Goal: Task Accomplishment & Management: Manage account settings

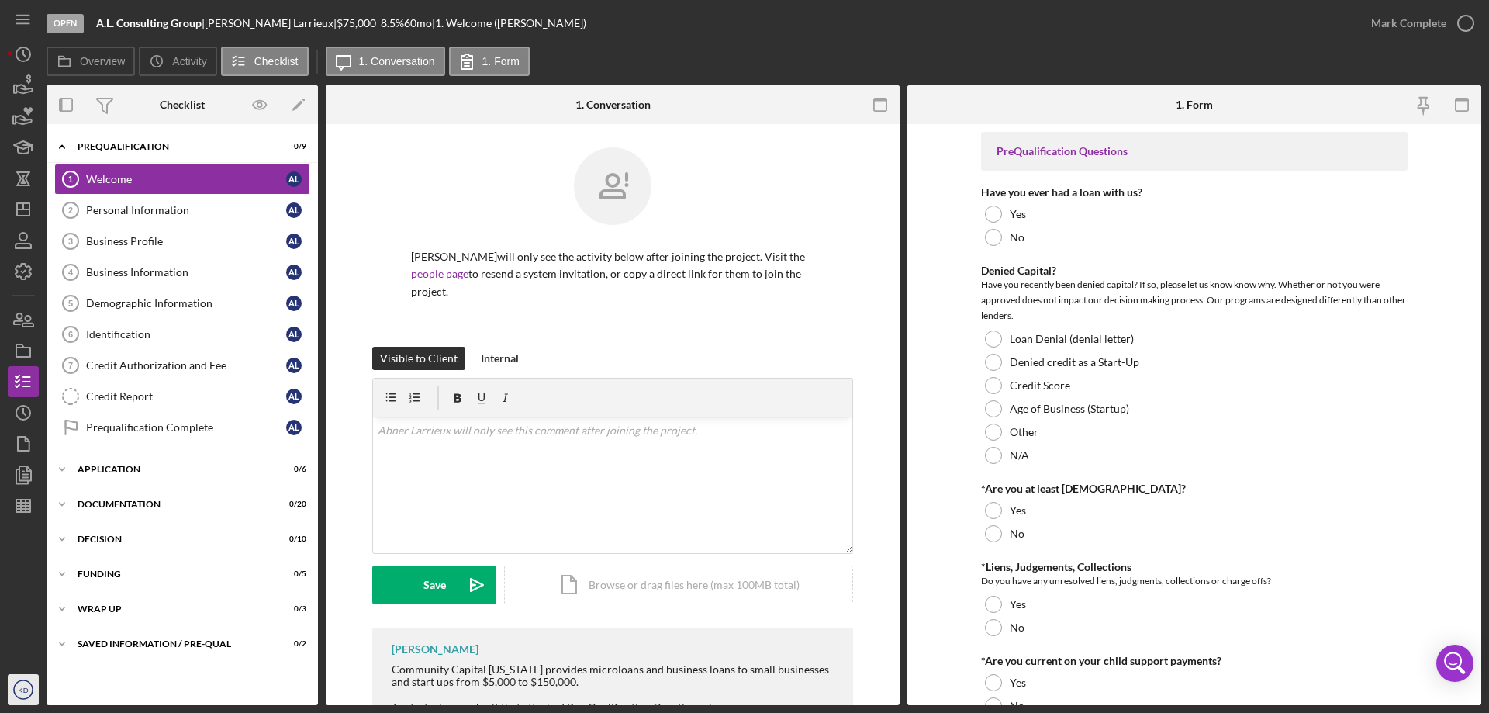
click at [19, 693] on text "KD" at bounding box center [23, 690] width 10 height 9
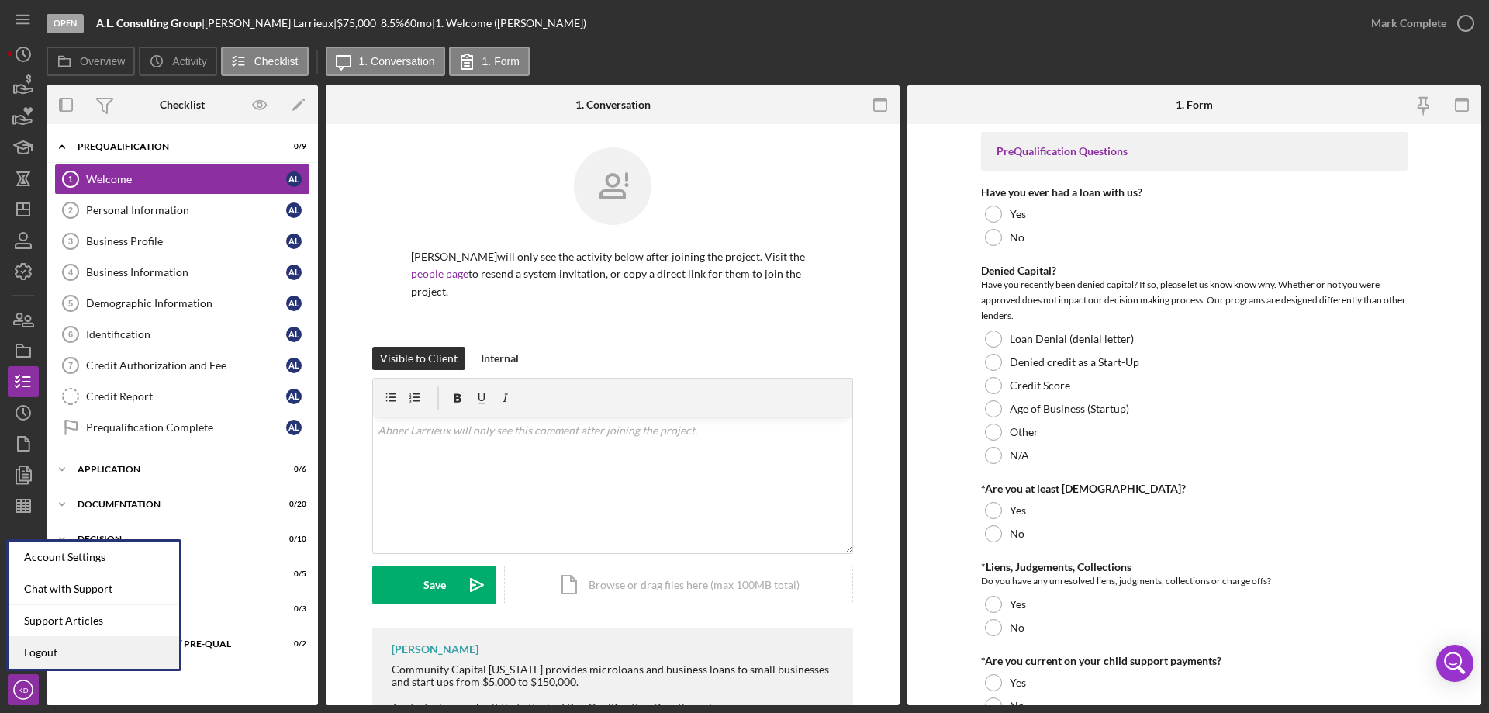
click at [53, 651] on link "Logout" at bounding box center [94, 653] width 171 height 32
